Goal: Information Seeking & Learning: Find specific fact

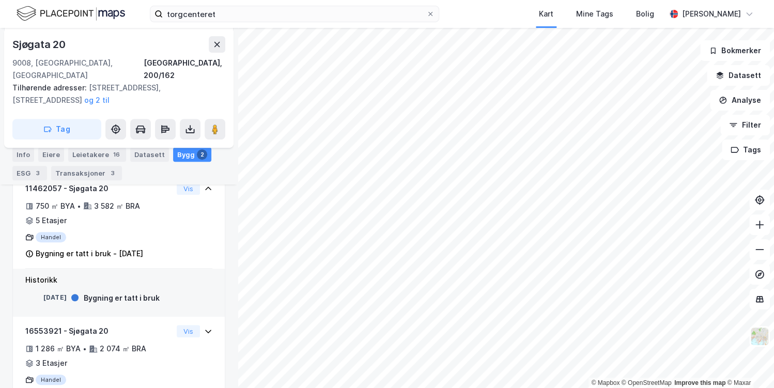
scroll to position [239, 0]
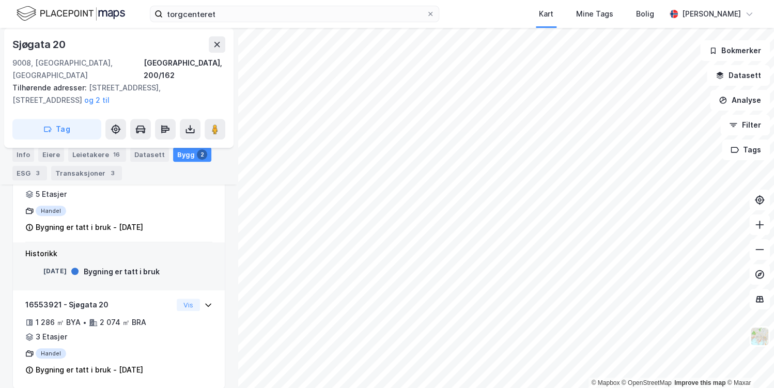
click at [112, 10] on img at bounding box center [71, 14] width 109 height 18
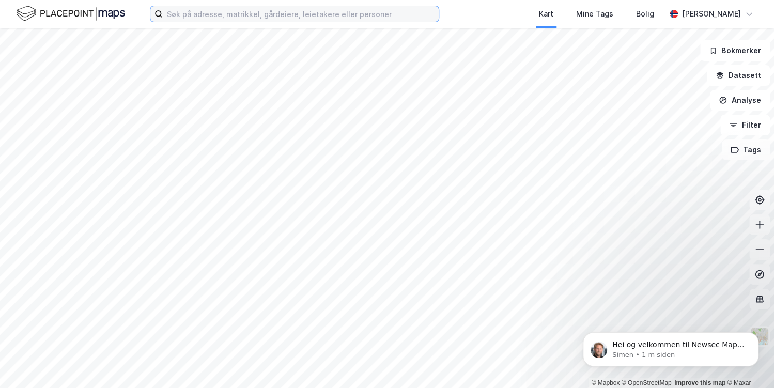
click at [276, 14] on input at bounding box center [301, 14] width 276 height 16
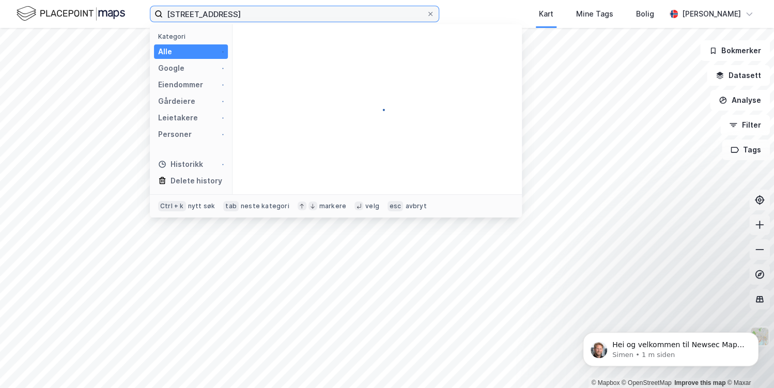
type input "[STREET_ADDRESS]"
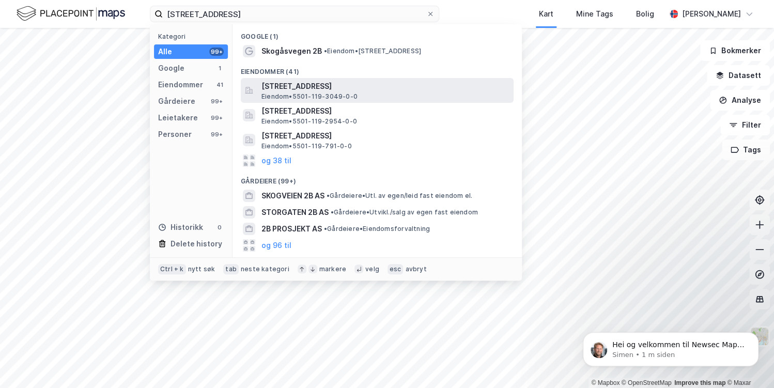
click at [327, 85] on span "[STREET_ADDRESS]" at bounding box center [386, 86] width 248 height 12
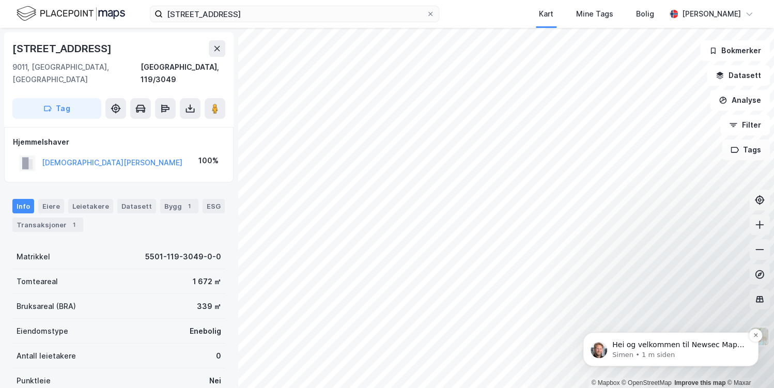
click at [708, 347] on p "Hei og velkommen til Newsec Maps, [PERSON_NAME] det er du lurer på så er det ba…" at bounding box center [679, 345] width 133 height 10
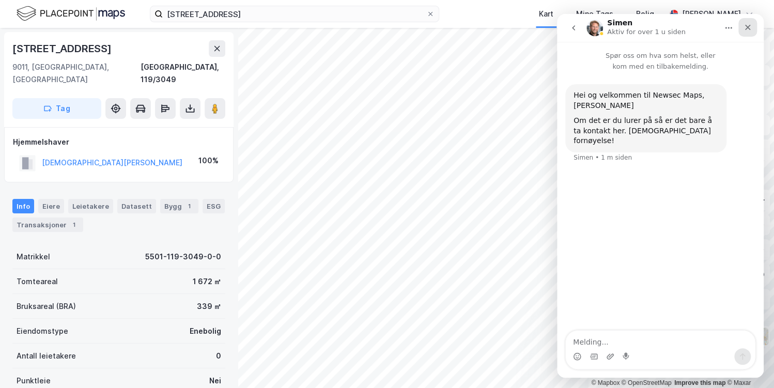
click at [747, 25] on icon "Lukk" at bounding box center [749, 28] width 6 height 6
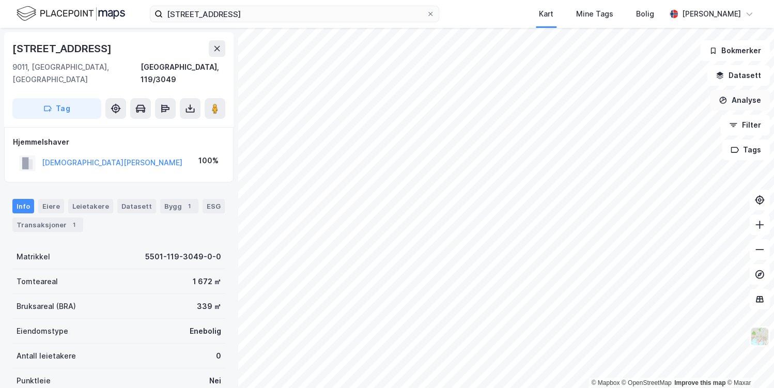
click at [750, 100] on button "Analyse" at bounding box center [740, 100] width 60 height 21
click at [97, 199] on div "Leietakere" at bounding box center [90, 206] width 45 height 14
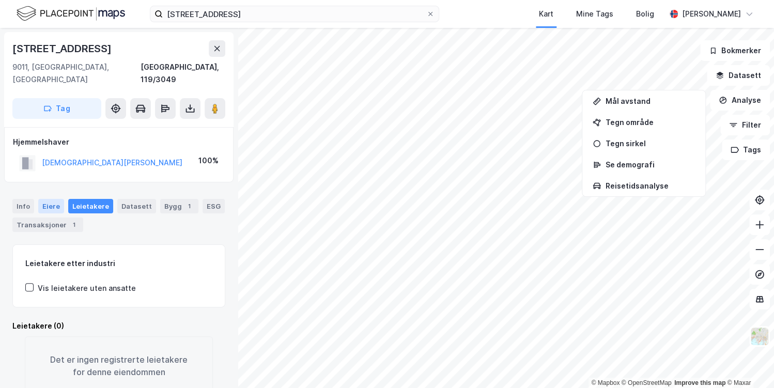
click at [58, 199] on div "Eiere" at bounding box center [51, 206] width 26 height 14
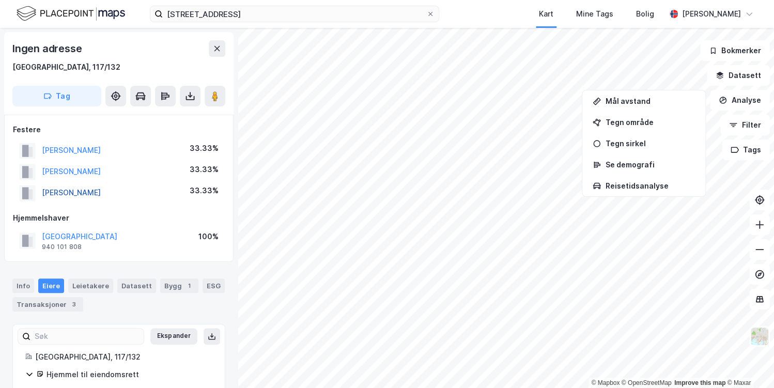
click at [0, 0] on button "[PERSON_NAME]" at bounding box center [0, 0] width 0 height 0
